Goal: Task Accomplishment & Management: Manage account settings

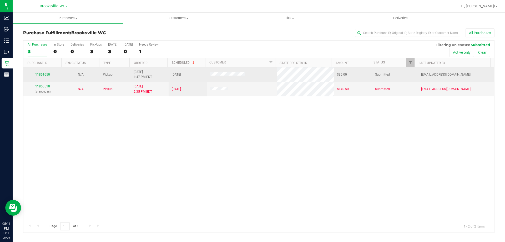
click at [44, 71] on td "11851650" at bounding box center [42, 74] width 38 height 14
click at [43, 73] on link "11851650" at bounding box center [42, 75] width 15 height 4
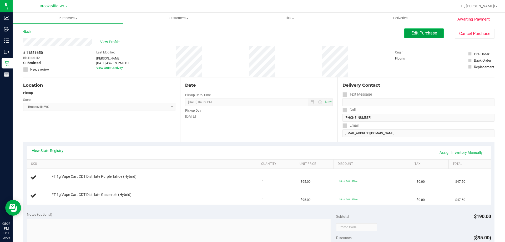
click at [427, 31] on span "Edit Purchase" at bounding box center [425, 33] width 26 height 5
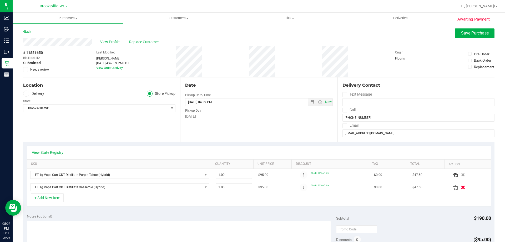
click at [461, 187] on icon "button" at bounding box center [463, 187] width 4 height 4
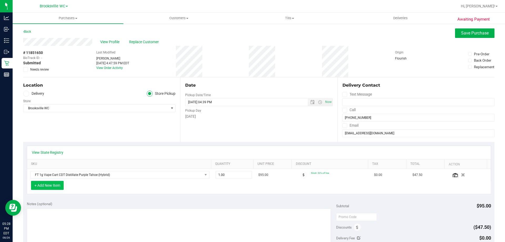
click at [54, 186] on button "+ Add New Item" at bounding box center [47, 185] width 33 height 9
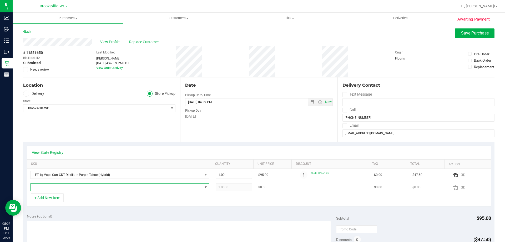
click at [55, 188] on span "NO DATA FOUND" at bounding box center [117, 186] width 172 height 7
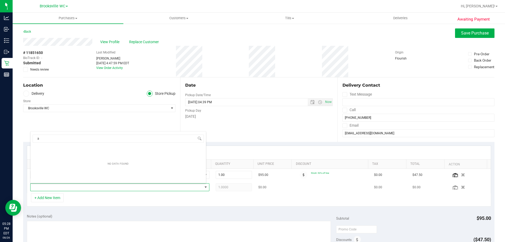
scroll to position [8, 174]
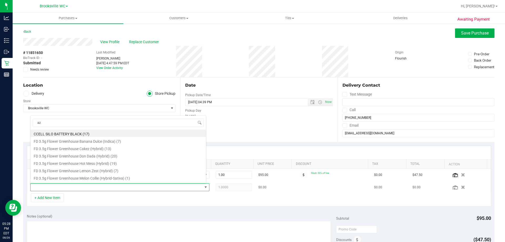
type input "azk"
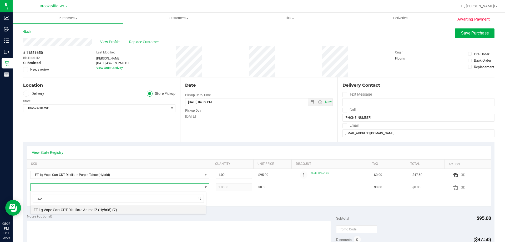
click at [123, 211] on li "FT 1g Vape Cart CDT Distillate Animal Z (Hybrid) (7)" at bounding box center [119, 208] width 176 height 7
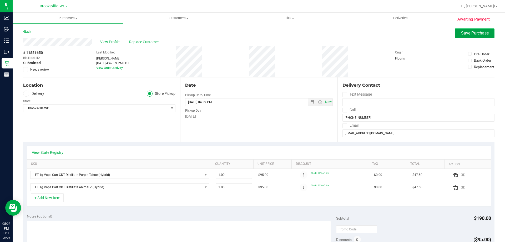
click at [463, 34] on span "Save Purchase" at bounding box center [475, 33] width 28 height 5
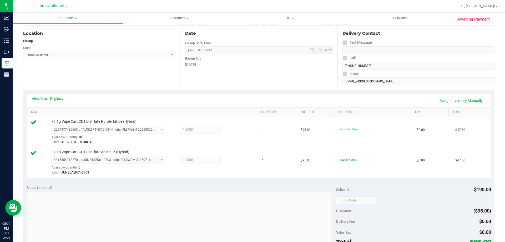
scroll to position [132, 0]
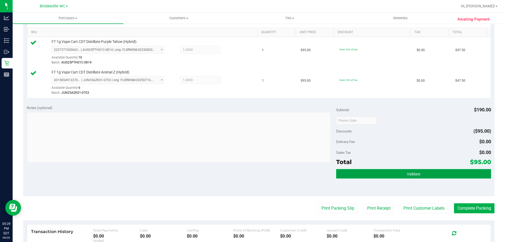
click at [379, 174] on button "Validate" at bounding box center [413, 173] width 155 height 9
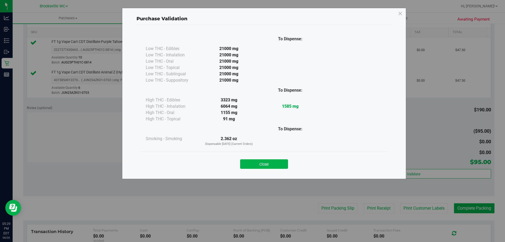
drag, startPoint x: 257, startPoint y: 163, endPoint x: 267, endPoint y: 161, distance: 10.0
click at [258, 163] on button "Close" at bounding box center [264, 163] width 48 height 9
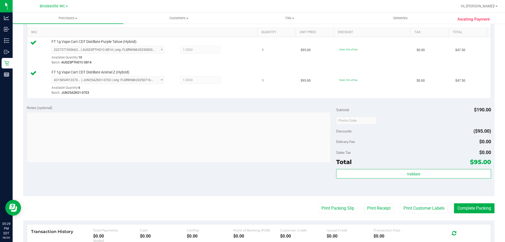
scroll to position [219, 0]
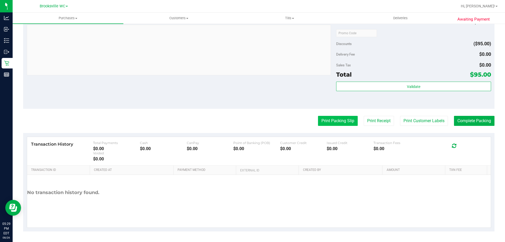
click at [336, 121] on button "Print Packing Slip" at bounding box center [338, 121] width 40 height 10
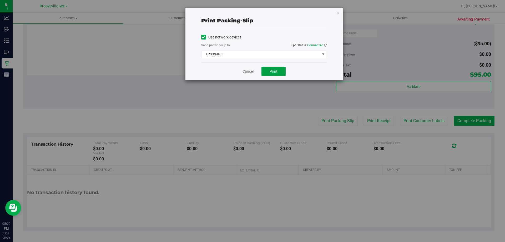
click at [274, 71] on span "Print" at bounding box center [274, 71] width 8 height 4
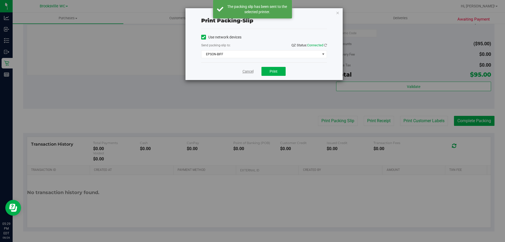
click at [245, 71] on link "Cancel" at bounding box center [248, 72] width 11 height 6
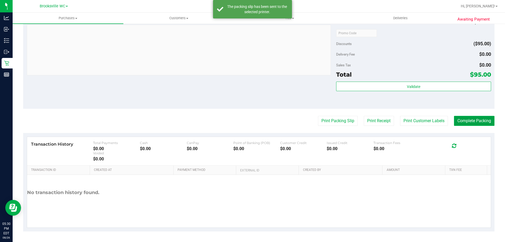
click at [473, 125] on button "Complete Packing" at bounding box center [474, 121] width 41 height 10
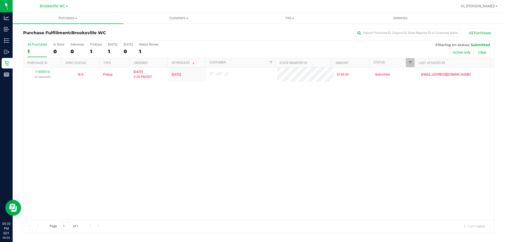
click at [217, 114] on div "11850510 (315000355) N/A Pickup [DATE] 2:35 PM EDT 8/26/2025 $140.50 Submitted …" at bounding box center [258, 143] width 471 height 152
click at [251, 132] on div "11850510 (315000355) N/A Pickup [DATE] 2:35 PM EDT 8/26/2025 $140.50 Submitted …" at bounding box center [258, 143] width 471 height 152
click at [249, 51] on div "All Purchases 1 In Store 0 Deliveries 0 PickUps 1 [DATE] 1 [DATE] 0 Needs Revie…" at bounding box center [258, 50] width 471 height 18
click at [238, 30] on div "All Purchases" at bounding box center [337, 32] width 314 height 9
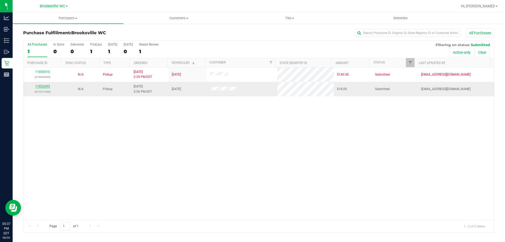
click at [41, 85] on link "11852095" at bounding box center [42, 86] width 15 height 4
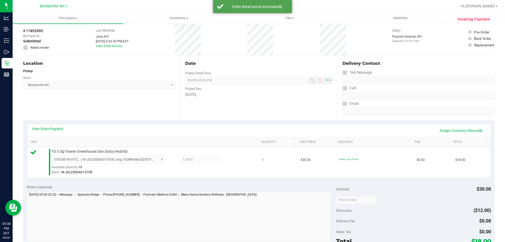
scroll to position [79, 0]
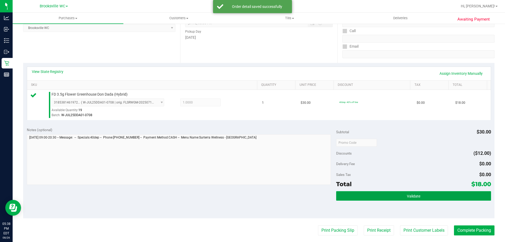
click at [383, 194] on button "Validate" at bounding box center [413, 195] width 155 height 9
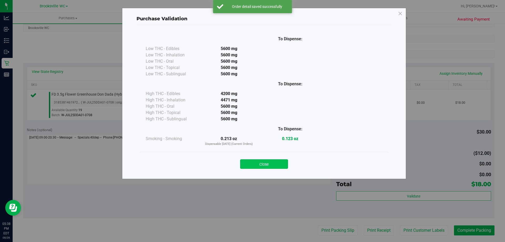
click at [273, 164] on button "Close" at bounding box center [264, 163] width 48 height 9
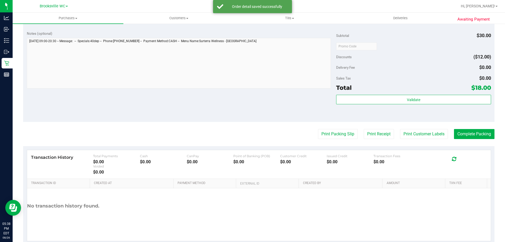
scroll to position [188, 0]
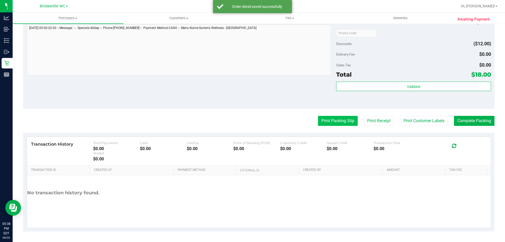
click at [333, 121] on button "Print Packing Slip" at bounding box center [338, 121] width 40 height 10
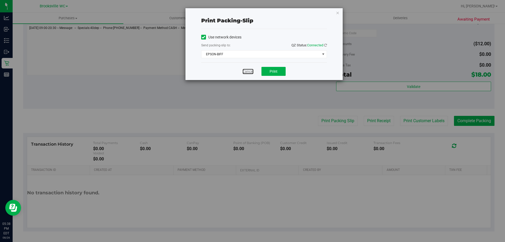
click at [250, 74] on div "Cancel Print" at bounding box center [264, 71] width 126 height 18
click at [245, 71] on link "Cancel" at bounding box center [248, 72] width 11 height 6
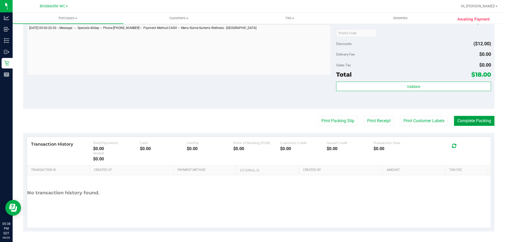
click at [473, 120] on button "Complete Packing" at bounding box center [474, 121] width 41 height 10
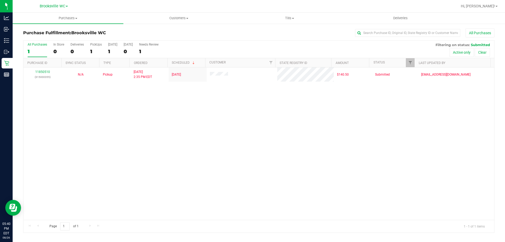
click at [244, 44] on div "All Purchases 1 In Store 0 Deliveries 0 PickUps 1 [DATE] 1 [DATE] 0 Needs Revie…" at bounding box center [258, 43] width 471 height 4
click at [275, 8] on div at bounding box center [275, 6] width 363 height 10
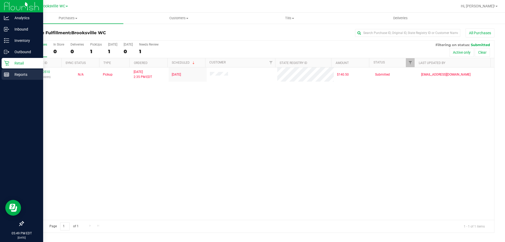
click at [9, 69] on div "Reports" at bounding box center [23, 74] width 42 height 11
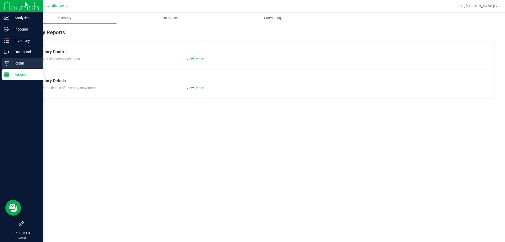
click at [19, 62] on p "Retail" at bounding box center [25, 63] width 32 height 6
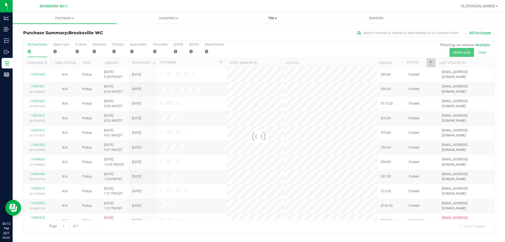
click at [273, 19] on span "Tills" at bounding box center [272, 18] width 103 height 5
click at [265, 32] on li "Manage tills" at bounding box center [272, 32] width 104 height 6
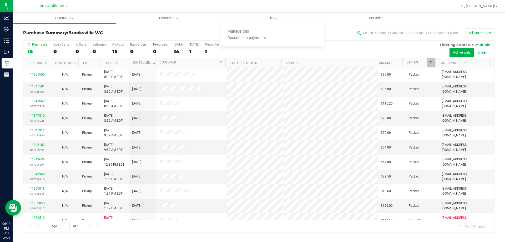
click at [193, 29] on div "All Purchases" at bounding box center [337, 32] width 314 height 9
click at [270, 20] on span "Tills" at bounding box center [272, 18] width 104 height 5
click at [267, 32] on li "Manage tills" at bounding box center [272, 32] width 104 height 6
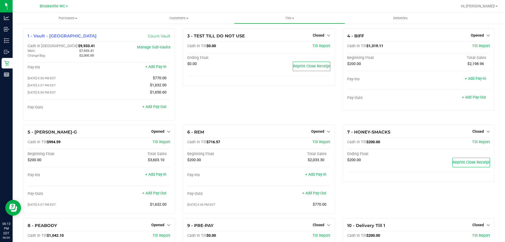
scroll to position [69, 0]
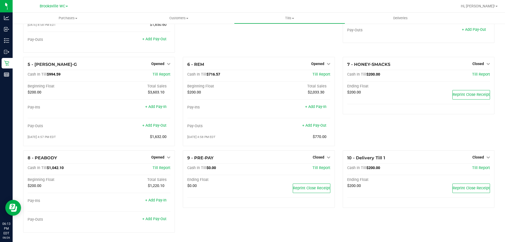
click at [123, 16] on link "Customers All customers Add a new customer All physicians" at bounding box center [178, 18] width 111 height 11
click at [119, 6] on div at bounding box center [275, 6] width 363 height 10
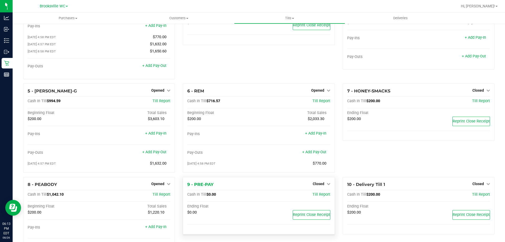
scroll to position [0, 0]
